Goal: Information Seeking & Learning: Learn about a topic

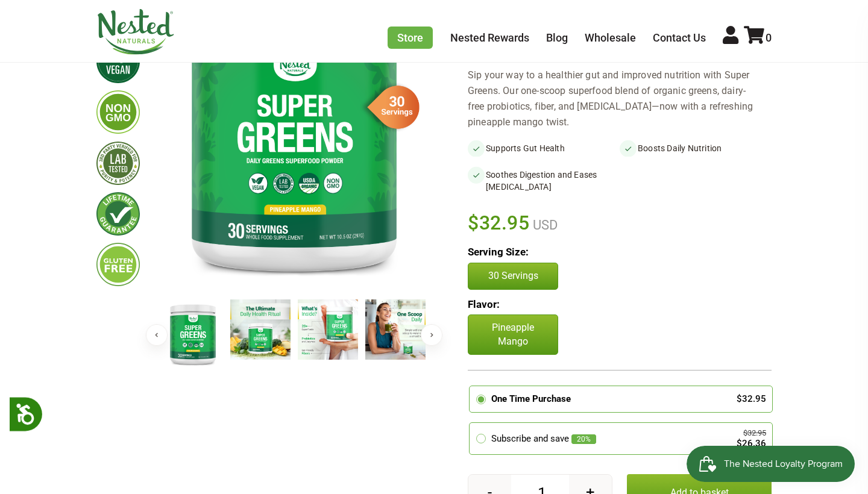
click at [272, 335] on img at bounding box center [260, 330] width 60 height 60
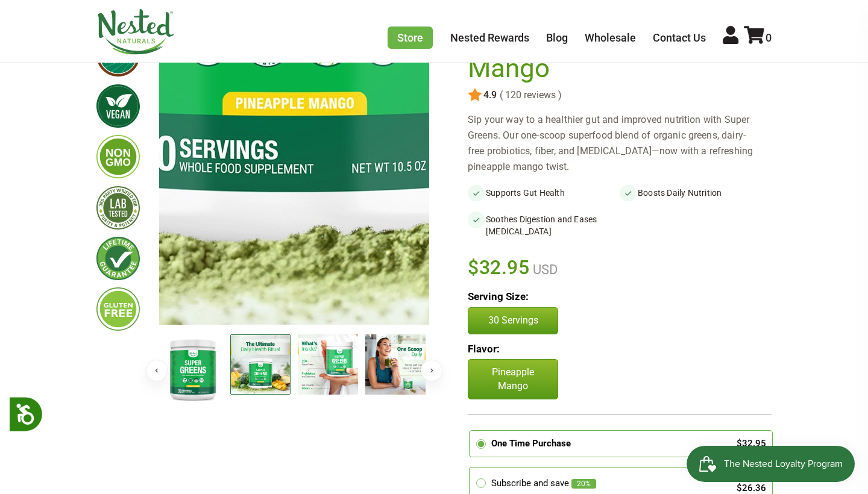
scroll to position [121, 0]
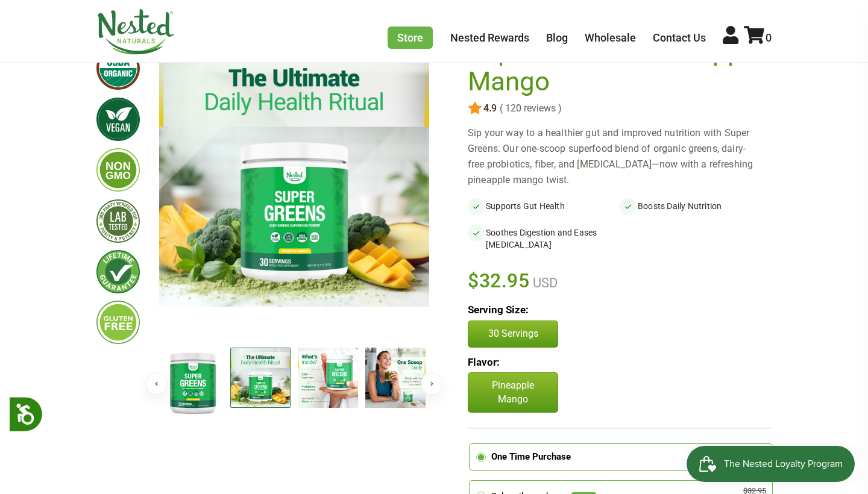
click at [263, 391] on img at bounding box center [260, 378] width 60 height 60
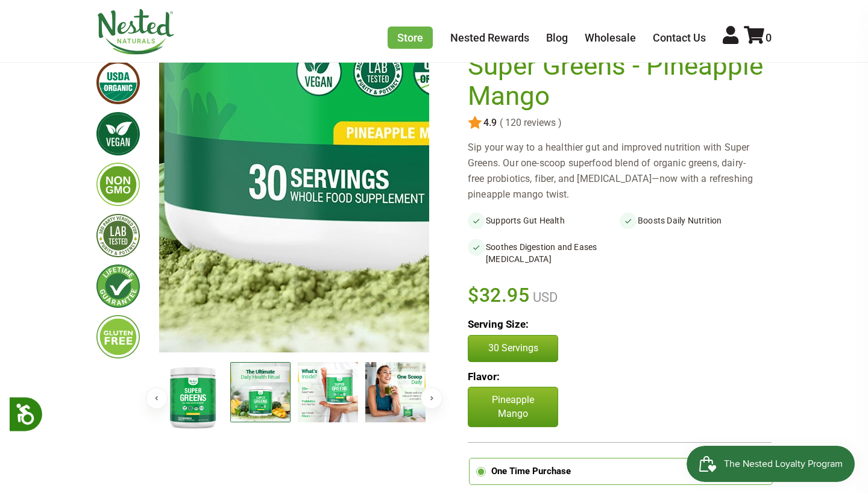
scroll to position [101, 0]
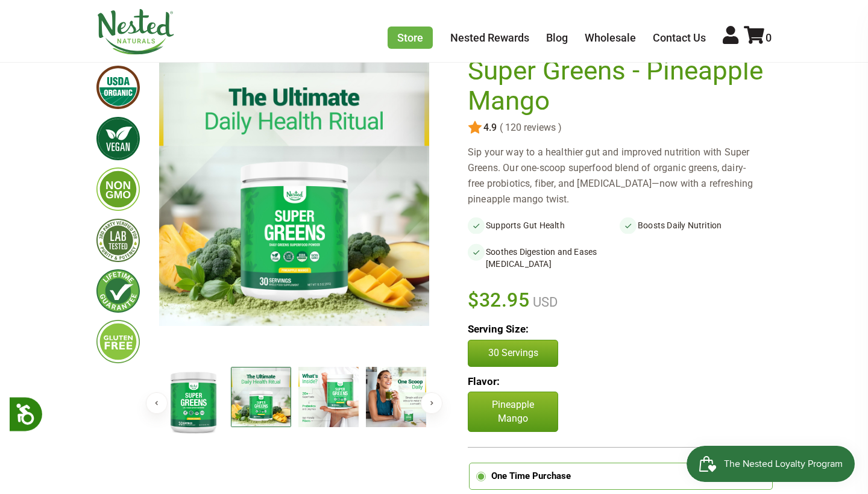
click at [432, 405] on button "Next" at bounding box center [432, 403] width 22 height 22
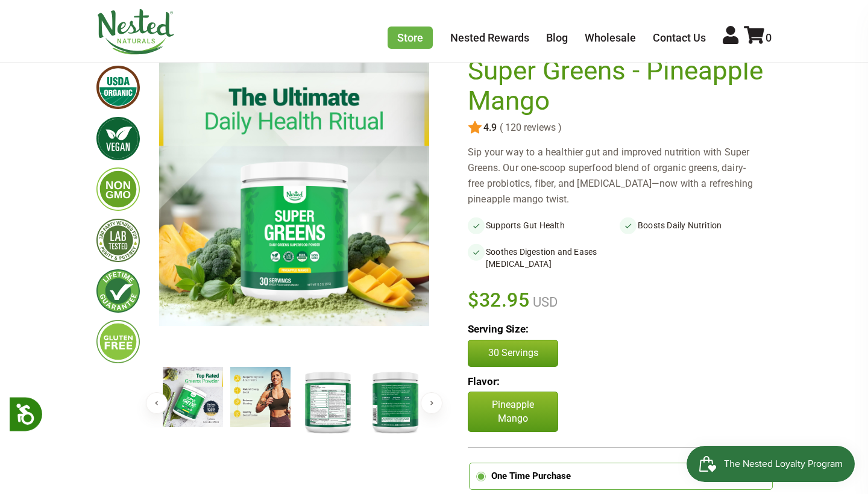
click at [261, 416] on img at bounding box center [260, 397] width 60 height 60
click at [200, 412] on img at bounding box center [193, 397] width 60 height 60
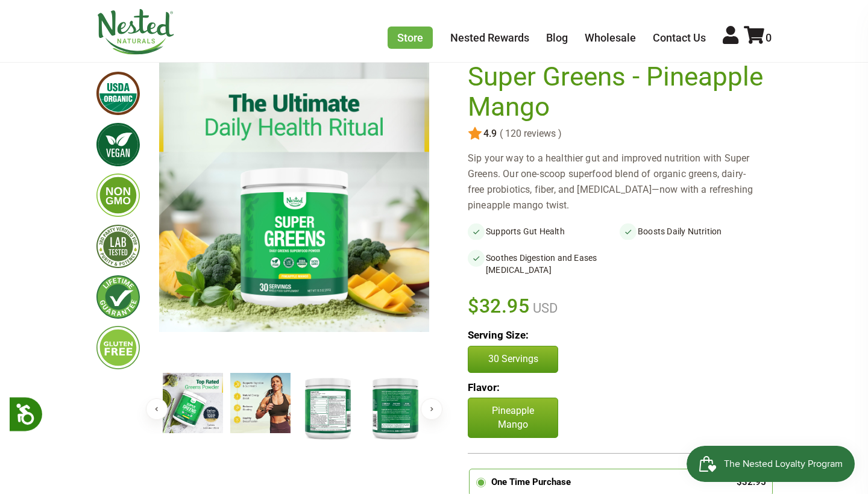
click at [429, 408] on button "Next" at bounding box center [432, 410] width 22 height 22
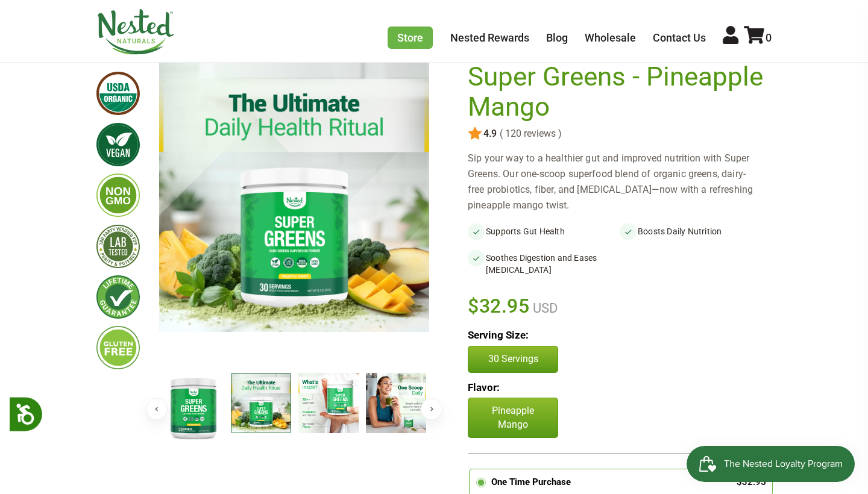
click at [434, 408] on button "Next" at bounding box center [432, 410] width 22 height 22
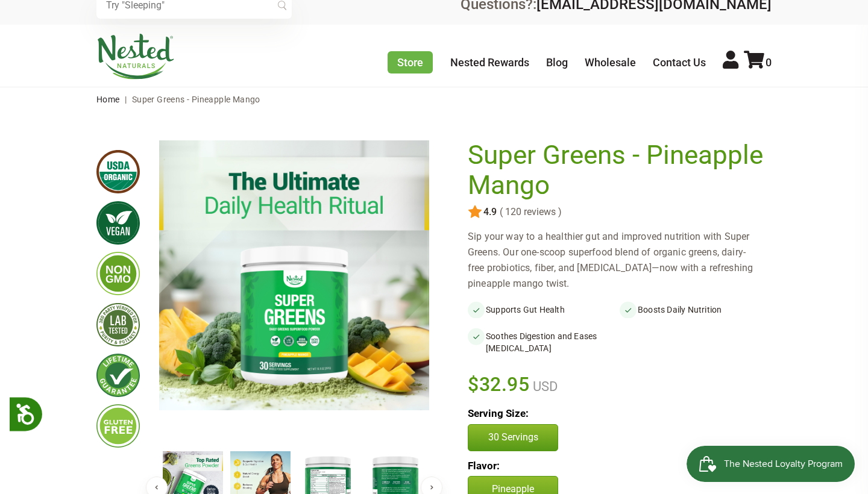
scroll to position [17, 0]
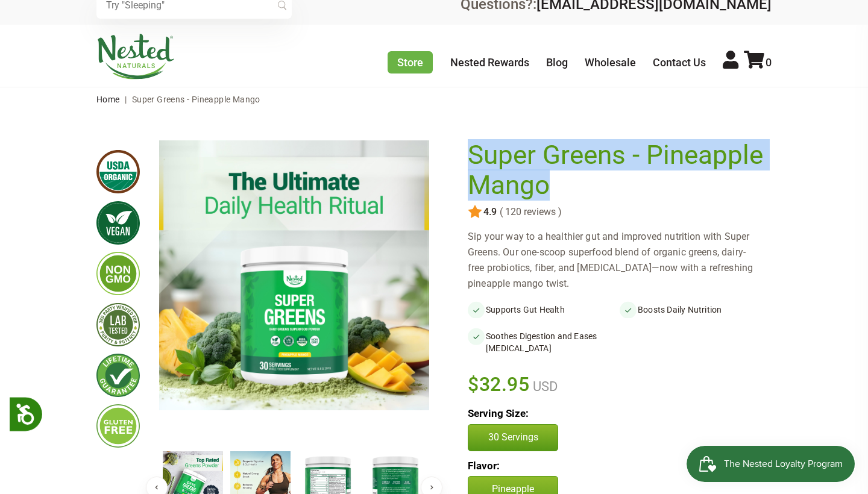
drag, startPoint x: 473, startPoint y: 153, endPoint x: 576, endPoint y: 183, distance: 108.2
click at [577, 184] on h1 "Super Greens - Pineapple Mango" at bounding box center [617, 170] width 298 height 60
copy h1 "Super Greens - Pineapple Mango"
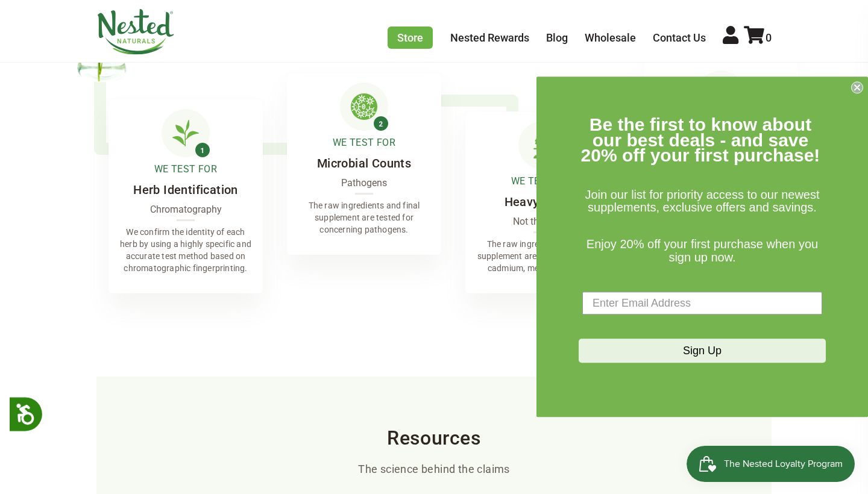
scroll to position [3079, 0]
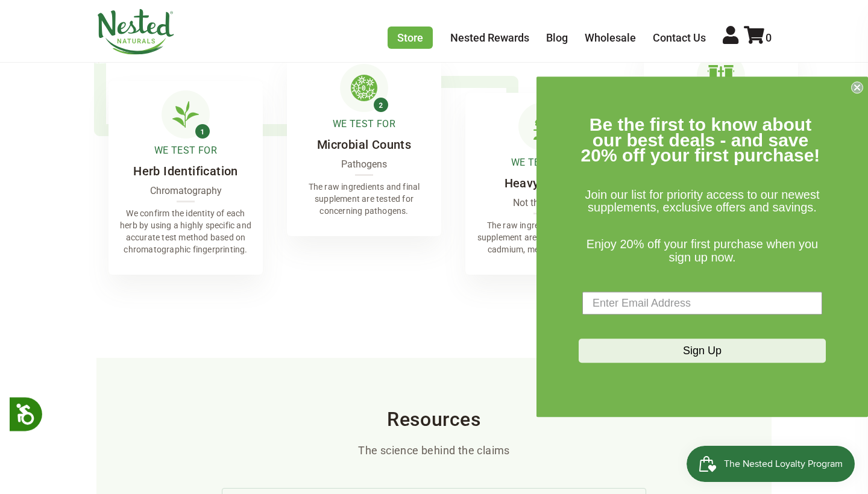
click at [854, 91] on circle "Close dialog" at bounding box center [857, 87] width 11 height 11
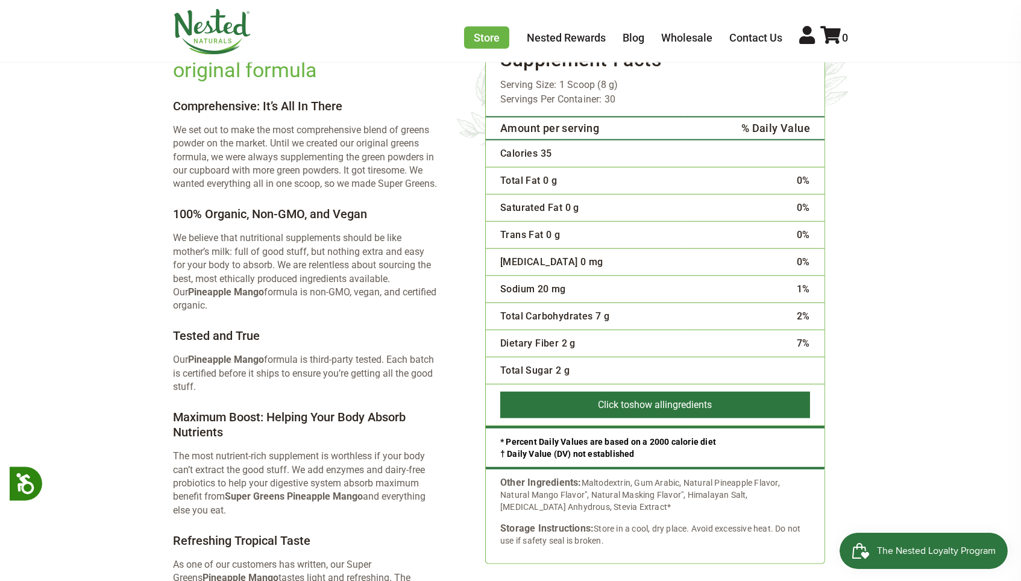
scroll to position [2302, 0]
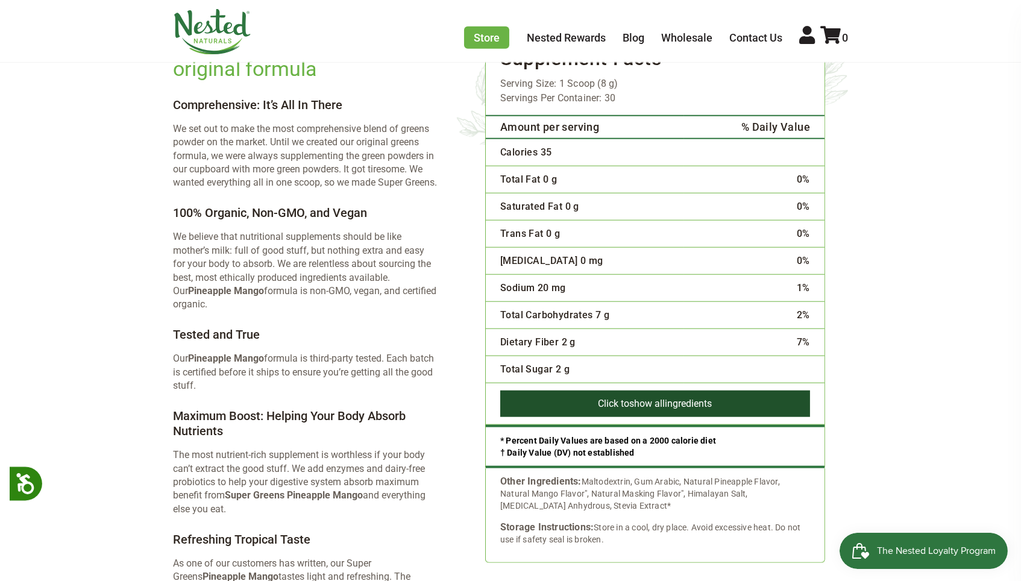
click at [734, 395] on button "Click to show all ingredients" at bounding box center [655, 404] width 310 height 27
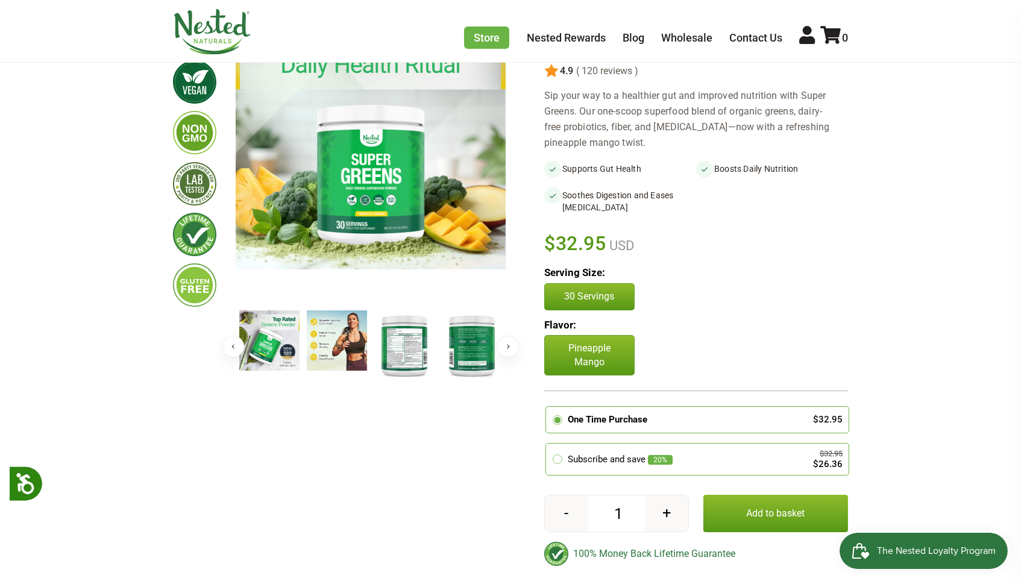
scroll to position [61, 0]
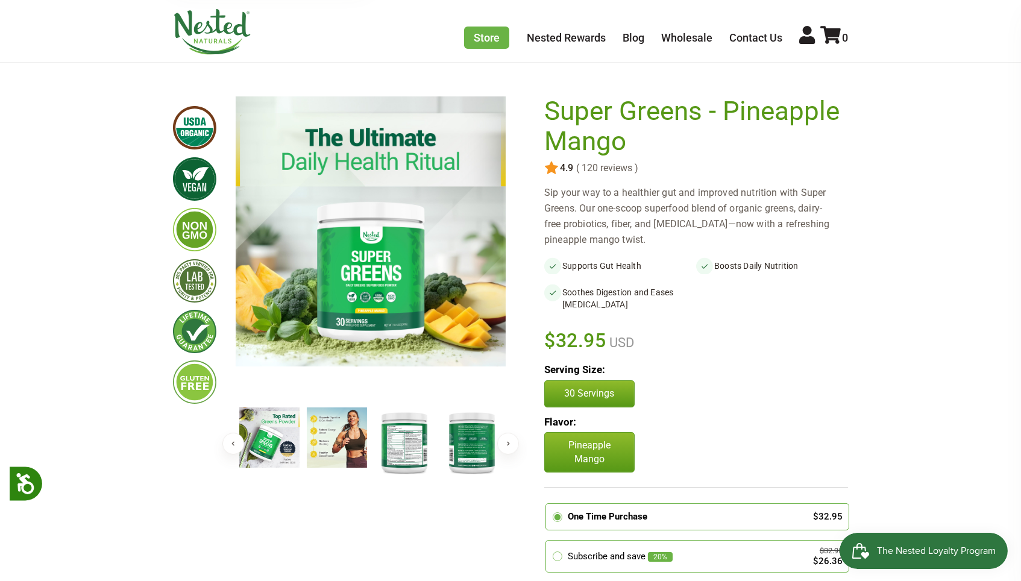
click at [470, 464] on img at bounding box center [472, 442] width 60 height 69
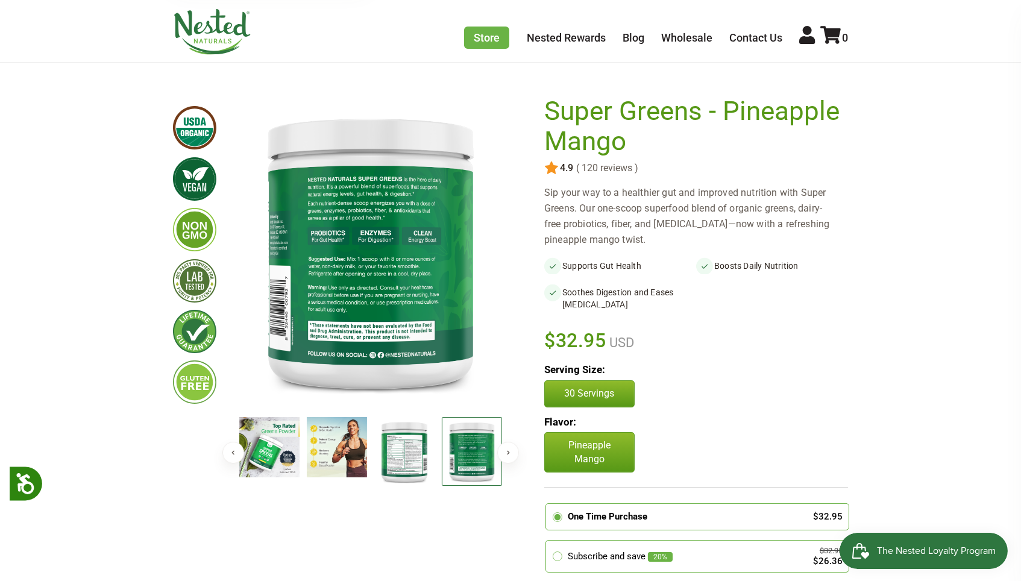
click at [471, 459] on img at bounding box center [472, 451] width 60 height 69
click at [403, 459] on img at bounding box center [404, 451] width 60 height 69
